Goal: Communication & Community: Participate in discussion

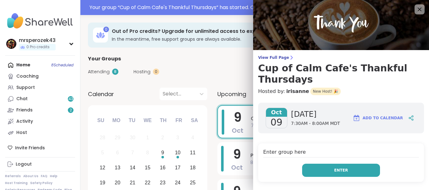
click at [320, 164] on button "Enter" at bounding box center [341, 170] width 78 height 13
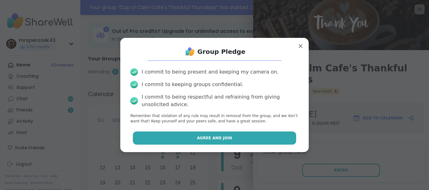
click at [228, 138] on span "Agree and Join" at bounding box center [214, 139] width 35 height 6
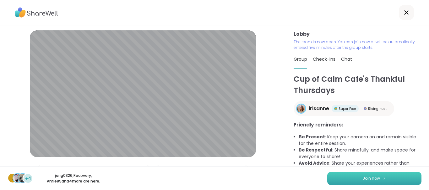
click at [335, 179] on button "Join now" at bounding box center [374, 178] width 94 height 13
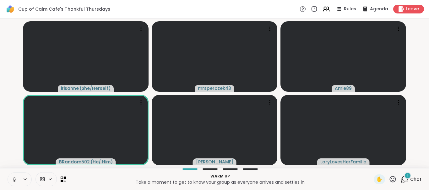
click at [14, 178] on icon at bounding box center [14, 179] width 2 height 3
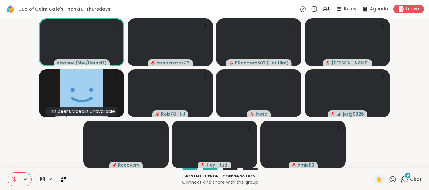
click at [408, 175] on span "9" at bounding box center [407, 175] width 3 height 5
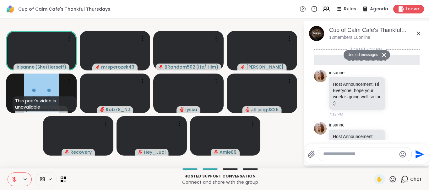
scroll to position [804, 0]
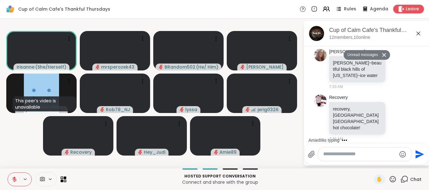
click at [336, 153] on textarea "Type your message" at bounding box center [359, 154] width 73 height 7
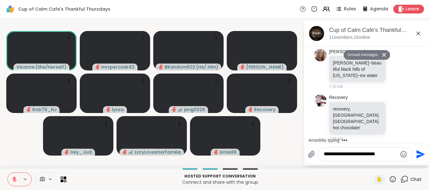
type textarea "**********"
click at [416, 154] on icon "Send" at bounding box center [420, 155] width 10 height 10
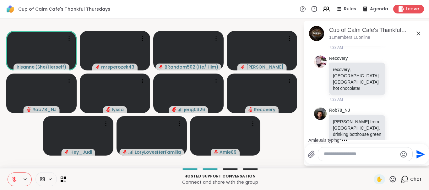
click at [417, 33] on icon at bounding box center [418, 34] width 8 height 8
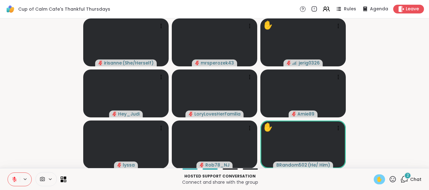
click at [378, 178] on span "✋" at bounding box center [379, 180] width 6 height 8
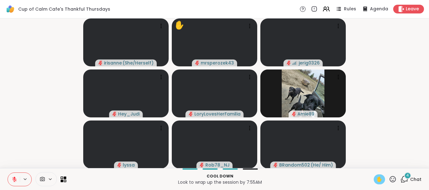
click at [14, 178] on icon at bounding box center [14, 178] width 2 height 3
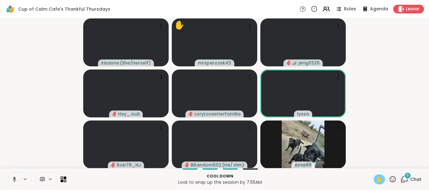
click at [14, 178] on icon at bounding box center [14, 179] width 3 height 5
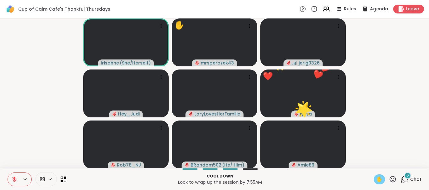
click at [376, 178] on span "✋" at bounding box center [379, 180] width 6 height 8
click at [406, 175] on div "6" at bounding box center [407, 176] width 7 height 7
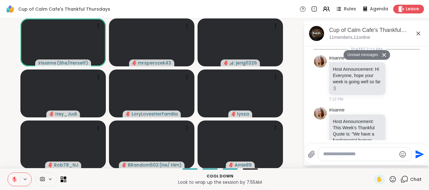
scroll to position [1276, 0]
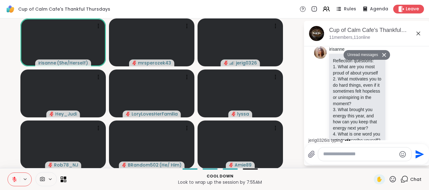
click at [403, 187] on icon at bounding box center [403, 189] width 4 height 4
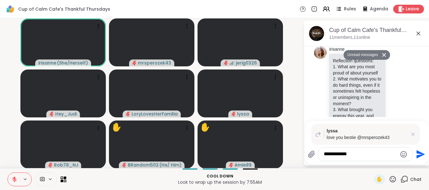
type textarea "**********"
click at [416, 153] on icon "Send" at bounding box center [420, 154] width 8 height 8
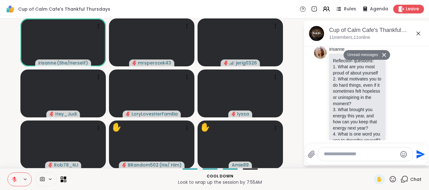
scroll to position [1323, 0]
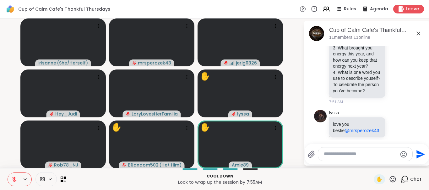
click at [418, 34] on icon at bounding box center [418, 34] width 4 height 4
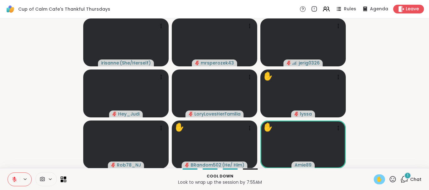
click at [376, 179] on div "✋" at bounding box center [378, 180] width 11 height 10
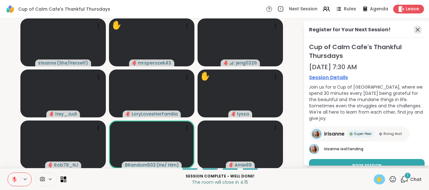
click at [415, 30] on icon at bounding box center [418, 30] width 8 height 8
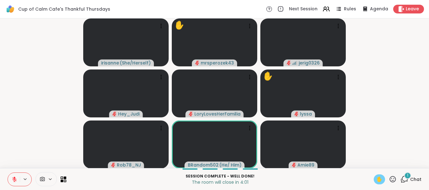
click at [407, 174] on div "1" at bounding box center [407, 176] width 7 height 7
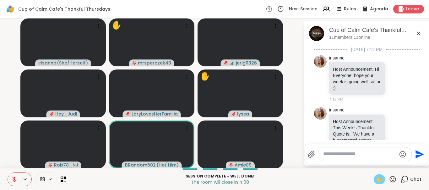
scroll to position [1397, 0]
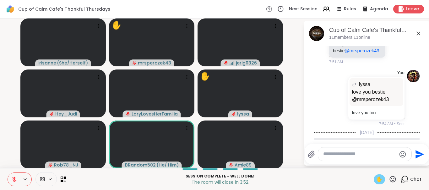
click at [417, 32] on icon at bounding box center [418, 34] width 4 height 4
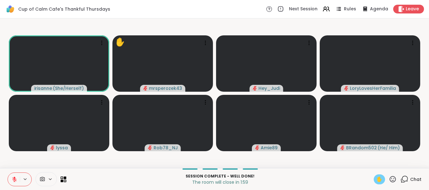
click at [14, 178] on icon at bounding box center [14, 178] width 2 height 3
click at [13, 177] on icon at bounding box center [15, 180] width 6 height 6
click at [378, 177] on span "✋" at bounding box center [379, 180] width 6 height 8
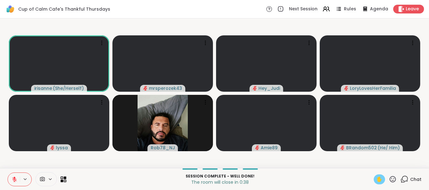
click at [378, 177] on span "✋" at bounding box center [379, 180] width 6 height 8
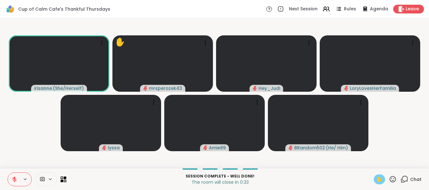
click at [405, 179] on icon at bounding box center [404, 180] width 8 height 8
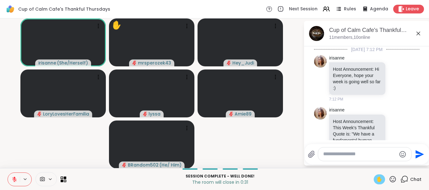
scroll to position [1375, 0]
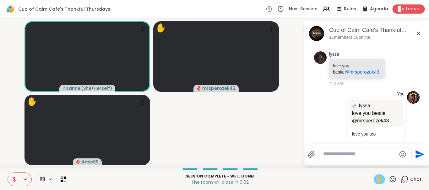
click at [407, 9] on span "Leave" at bounding box center [412, 9] width 14 height 7
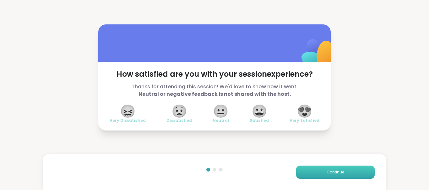
click at [333, 170] on span "Continue" at bounding box center [335, 173] width 18 height 6
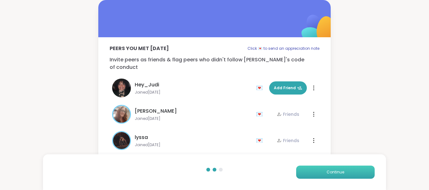
click at [333, 170] on span "Continue" at bounding box center [335, 173] width 18 height 6
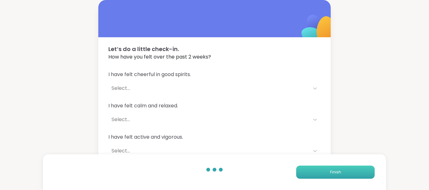
click at [333, 170] on span "Finish" at bounding box center [335, 173] width 11 height 6
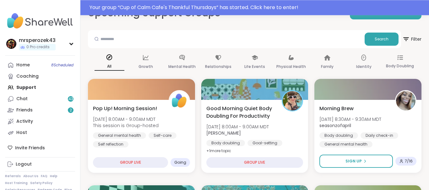
scroll to position [24, 0]
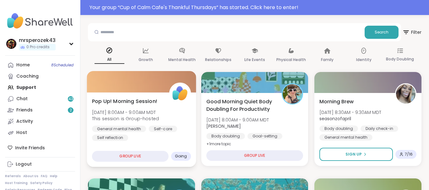
click at [110, 110] on span "[DATE] 8:00AM - 9:00AM MDT" at bounding box center [125, 112] width 67 height 6
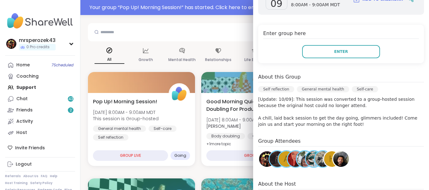
scroll to position [108, 0]
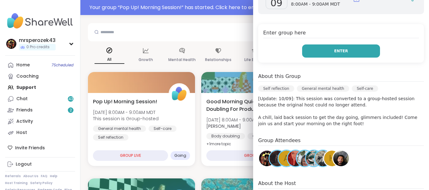
click at [330, 51] on button "Enter" at bounding box center [341, 51] width 78 height 13
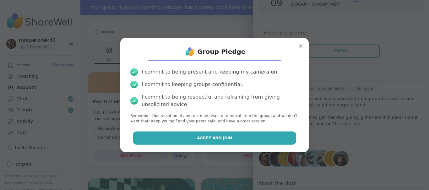
click at [227, 135] on button "Agree and Join" at bounding box center [214, 138] width 163 height 13
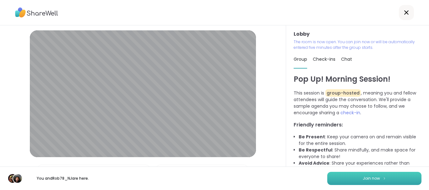
click at [356, 180] on button "Join now" at bounding box center [374, 178] width 94 height 13
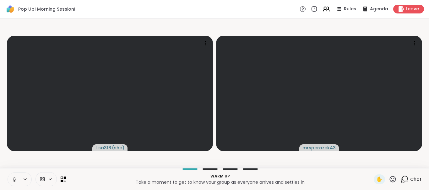
click at [14, 179] on icon at bounding box center [14, 179] width 2 height 3
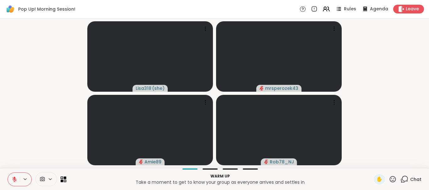
click at [15, 179] on icon at bounding box center [14, 178] width 2 height 3
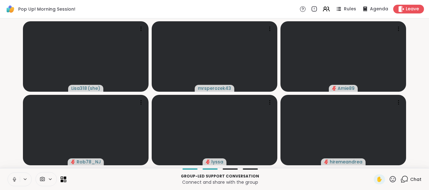
click at [15, 178] on icon at bounding box center [15, 180] width 6 height 6
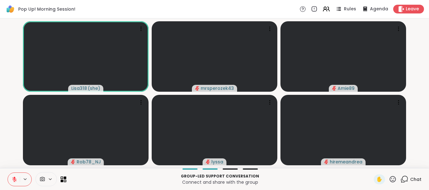
click at [391, 177] on icon at bounding box center [392, 180] width 8 height 8
click at [373, 164] on span "❤️" at bounding box center [374, 163] width 6 height 8
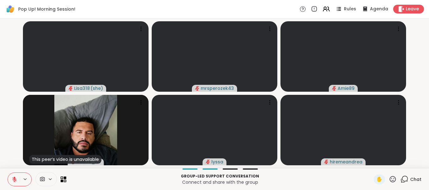
click at [15, 181] on icon at bounding box center [15, 180] width 6 height 6
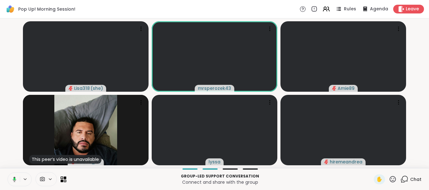
click at [15, 179] on icon at bounding box center [14, 179] width 2 height 3
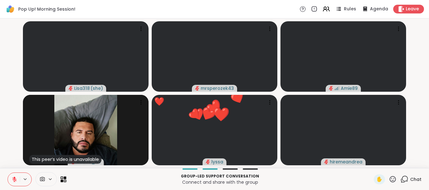
click at [12, 176] on button at bounding box center [14, 179] width 12 height 13
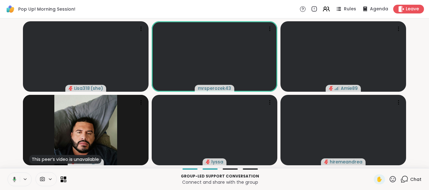
click at [14, 179] on icon at bounding box center [14, 179] width 3 height 5
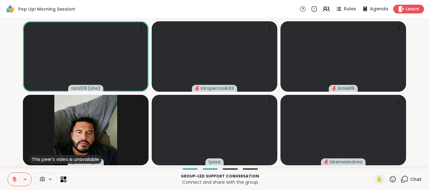
click at [14, 176] on button at bounding box center [14, 179] width 12 height 13
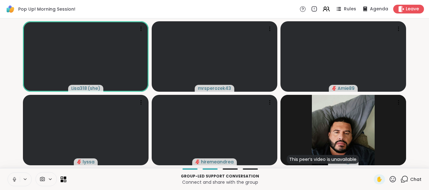
click at [14, 178] on icon at bounding box center [14, 179] width 2 height 3
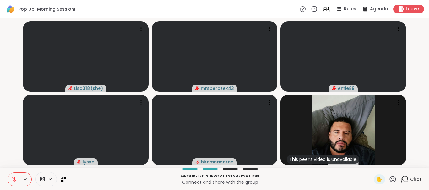
click at [13, 179] on icon at bounding box center [14, 180] width 4 height 4
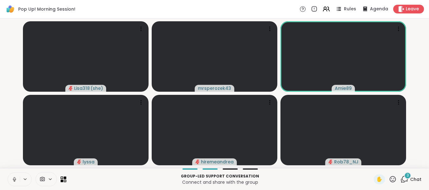
click at [13, 178] on icon at bounding box center [15, 180] width 6 height 6
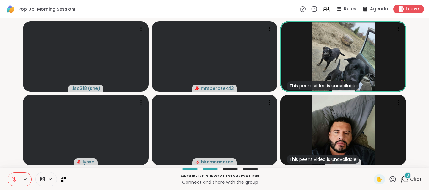
click at [13, 177] on icon at bounding box center [15, 180] width 6 height 6
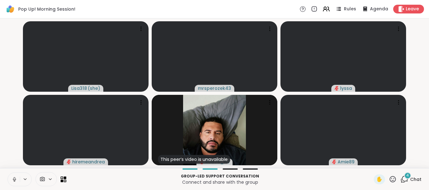
click at [14, 179] on icon at bounding box center [14, 179] width 2 height 3
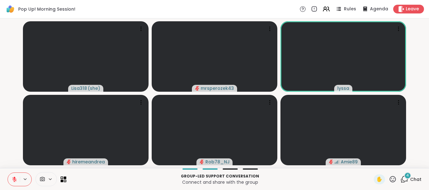
click at [13, 179] on icon at bounding box center [14, 180] width 4 height 4
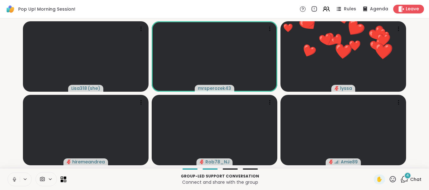
click at [12, 179] on icon at bounding box center [15, 180] width 6 height 6
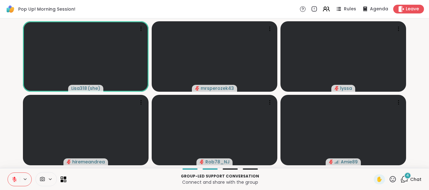
click at [12, 177] on icon at bounding box center [15, 180] width 6 height 6
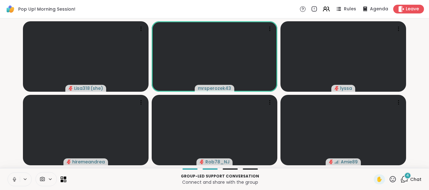
click at [13, 177] on icon at bounding box center [15, 180] width 6 height 6
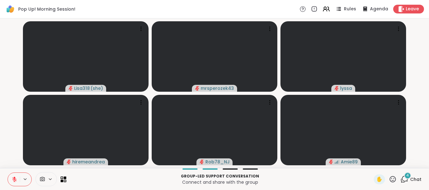
click at [14, 178] on icon at bounding box center [14, 178] width 2 height 3
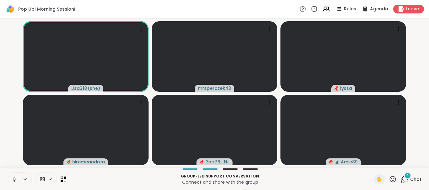
click at [14, 179] on icon at bounding box center [15, 180] width 6 height 6
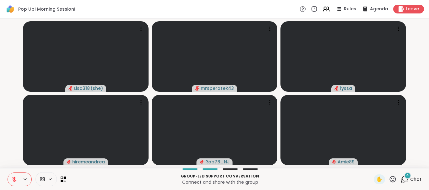
click at [13, 179] on icon at bounding box center [14, 180] width 4 height 4
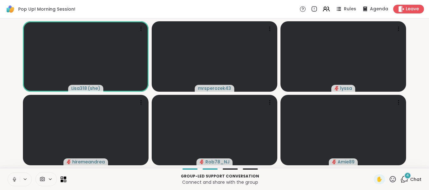
click at [13, 179] on icon at bounding box center [15, 180] width 6 height 6
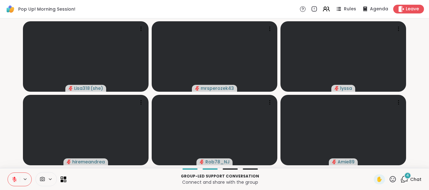
click at [13, 176] on button at bounding box center [14, 179] width 12 height 13
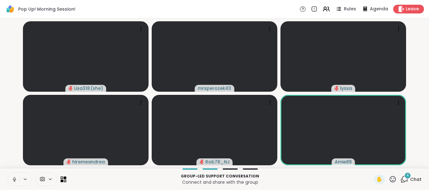
click at [15, 179] on icon at bounding box center [14, 179] width 2 height 3
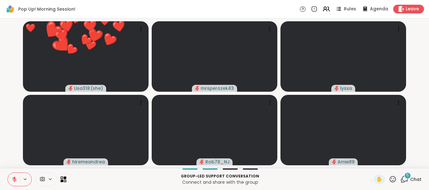
click at [13, 177] on icon at bounding box center [15, 180] width 6 height 6
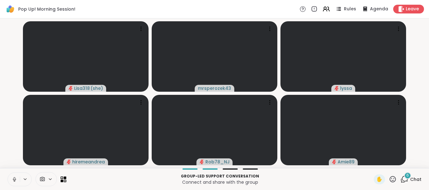
click at [407, 174] on span "6" at bounding box center [407, 175] width 3 height 5
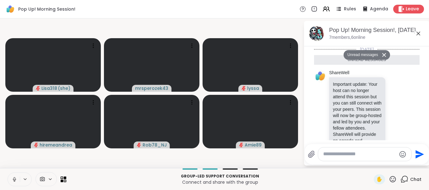
scroll to position [376, 0]
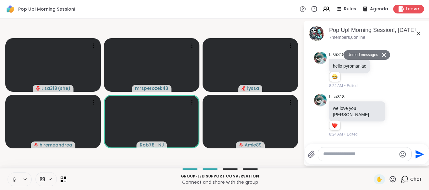
click at [418, 33] on icon at bounding box center [418, 34] width 8 height 8
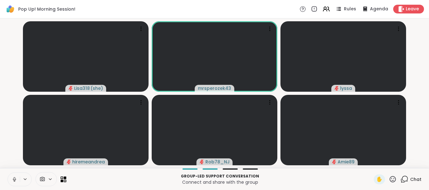
click at [13, 176] on button at bounding box center [14, 179] width 12 height 13
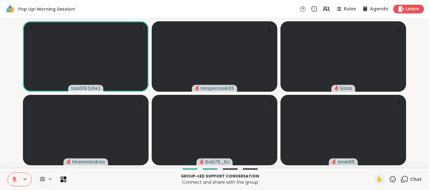
click at [13, 177] on button at bounding box center [14, 179] width 12 height 13
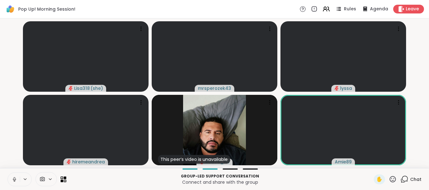
click at [14, 179] on icon at bounding box center [15, 180] width 6 height 6
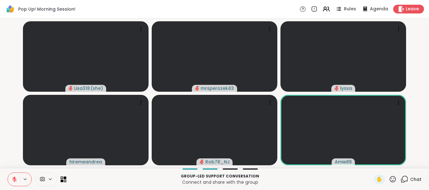
click at [13, 156] on video-player-container "Lisa318 ( she ) mrsperozek43 [PERSON_NAME] Rob78_NJ Amie89" at bounding box center [214, 93] width 421 height 145
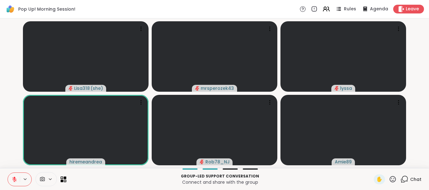
click at [13, 156] on video-player-container "Lisa318 ( she ) mrsperozek43 [PERSON_NAME] Rob78_NJ Amie89" at bounding box center [214, 93] width 421 height 145
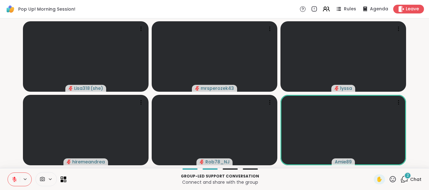
click at [11, 179] on button at bounding box center [14, 179] width 12 height 13
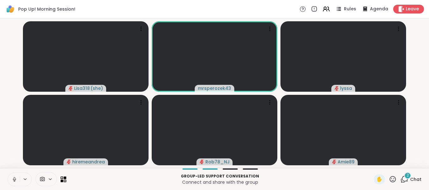
click at [15, 179] on icon at bounding box center [15, 180] width 6 height 6
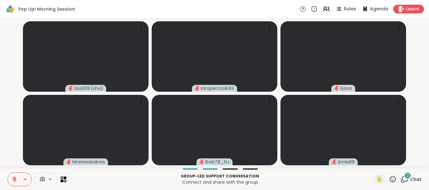
click at [15, 177] on button at bounding box center [14, 179] width 12 height 13
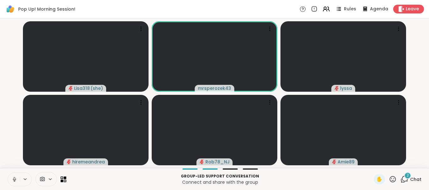
click at [14, 177] on icon at bounding box center [15, 180] width 6 height 6
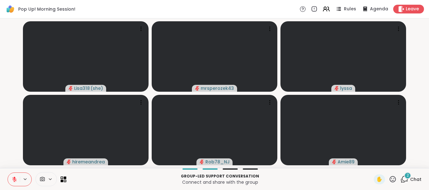
click at [15, 179] on icon at bounding box center [15, 180] width 6 height 6
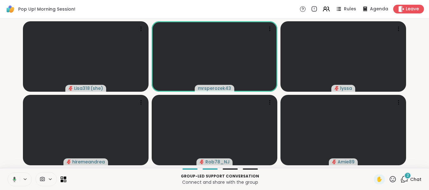
click at [15, 179] on icon at bounding box center [14, 179] width 3 height 5
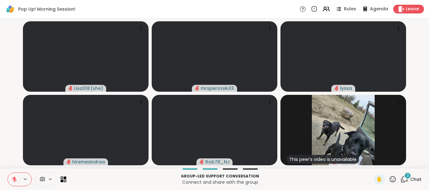
click at [15, 179] on icon at bounding box center [14, 178] width 2 height 3
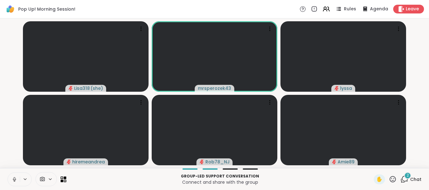
click at [14, 179] on icon at bounding box center [14, 179] width 2 height 3
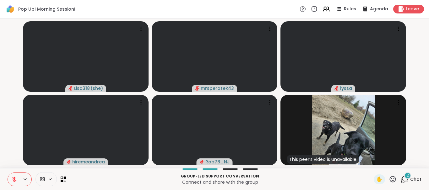
click at [13, 177] on icon at bounding box center [15, 180] width 6 height 6
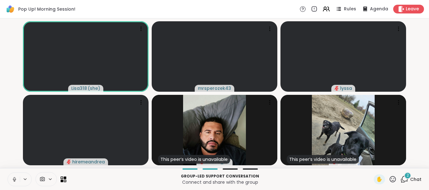
click at [13, 179] on icon at bounding box center [15, 180] width 6 height 6
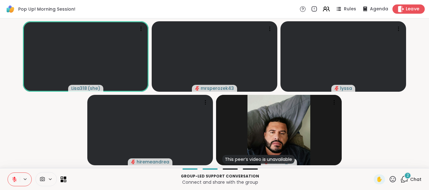
click at [416, 7] on span "Leave" at bounding box center [412, 9] width 14 height 7
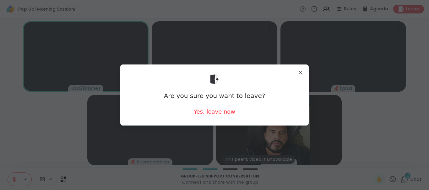
click at [219, 111] on div "Yes, leave now" at bounding box center [214, 112] width 41 height 8
